Goal: Task Accomplishment & Management: Manage account settings

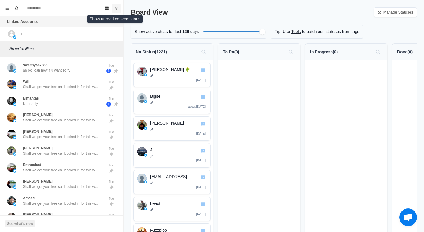
click at [118, 8] on icon "Show unread conversations" at bounding box center [116, 8] width 4 height 4
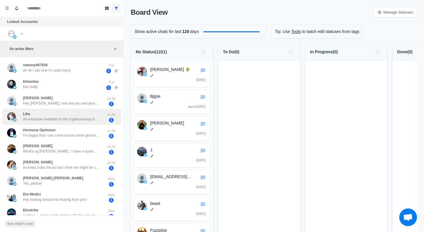
click at [72, 116] on div "Lika An exclusive invitation to the cryptocurrency trading community! Hello, su…" at bounding box center [61, 116] width 76 height 11
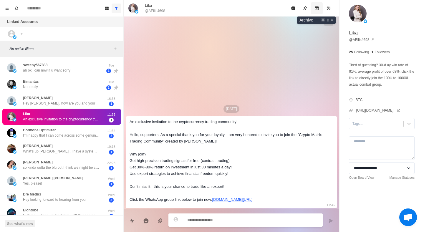
click at [318, 8] on icon "Archive" at bounding box center [316, 8] width 5 height 5
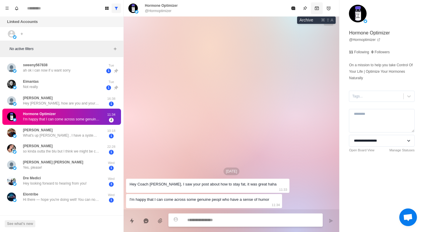
click at [319, 8] on icon "Archive" at bounding box center [316, 8] width 5 height 5
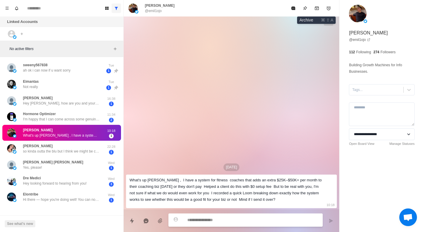
click at [319, 8] on icon "Archive" at bounding box center [316, 8] width 5 height 5
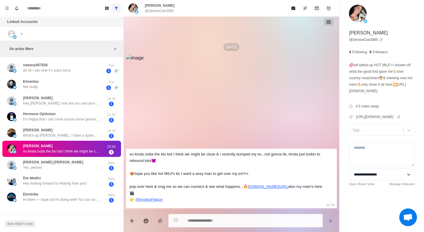
click at [349, 8] on img at bounding box center [358, 14] width 18 height 18
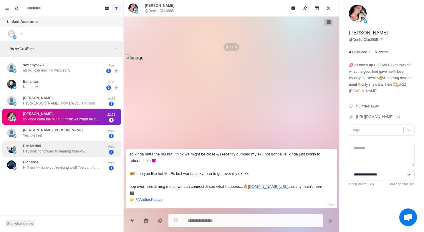
click at [86, 145] on div "Dre [PERSON_NAME] Hey looking forward to hearing from you!" at bounding box center [55, 148] width 64 height 11
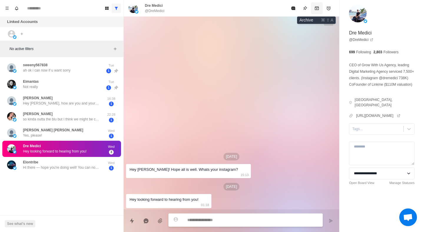
click at [318, 8] on icon "Archive" at bounding box center [317, 8] width 4 height 4
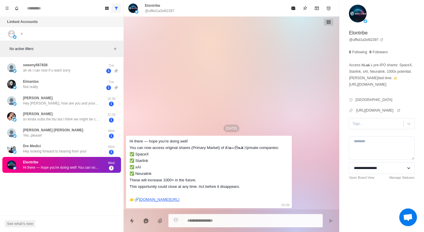
click at [339, 8] on div "**********" at bounding box center [381, 103] width 84 height 206
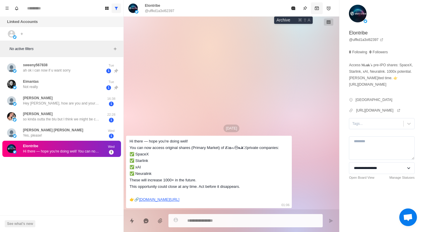
click at [315, 7] on icon "Archive" at bounding box center [317, 8] width 4 height 4
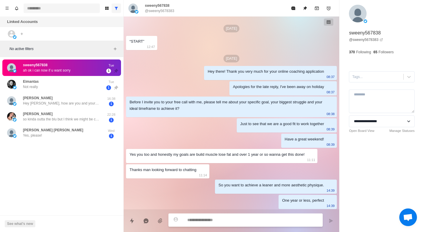
scroll to position [287, 0]
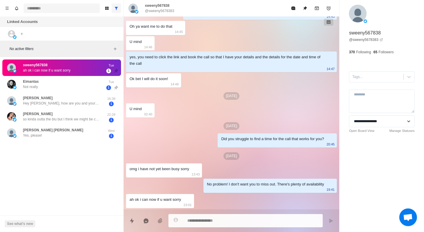
type textarea "*"
